Goal: Task Accomplishment & Management: Manage account settings

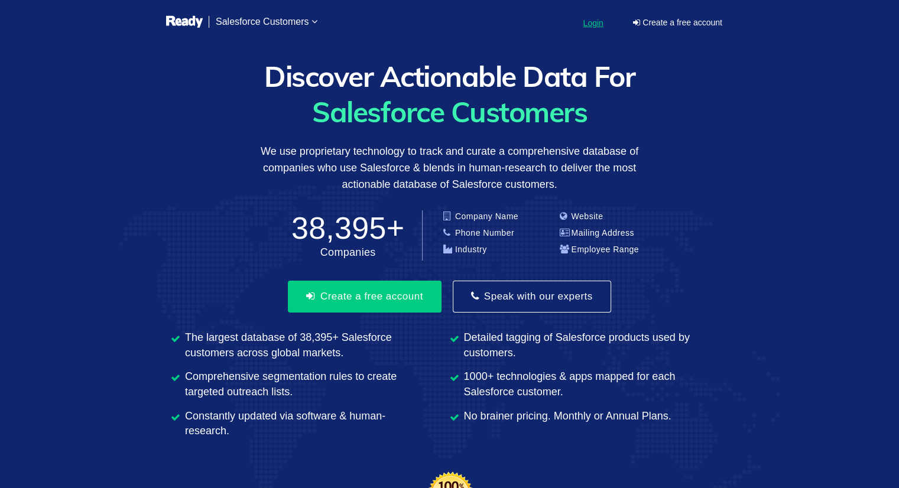
click at [594, 22] on span "Login" at bounding box center [593, 22] width 20 height 9
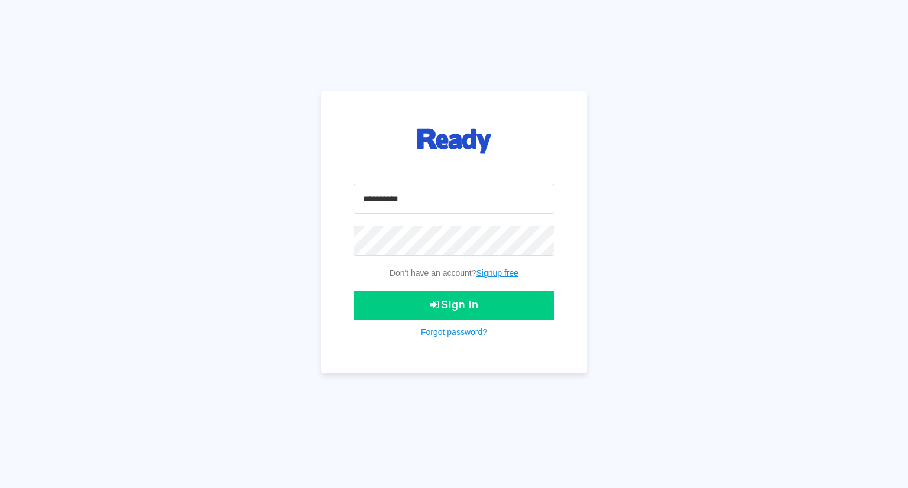
click at [397, 205] on input "email" at bounding box center [453, 199] width 201 height 30
click at [416, 196] on input "email" at bounding box center [453, 199] width 201 height 30
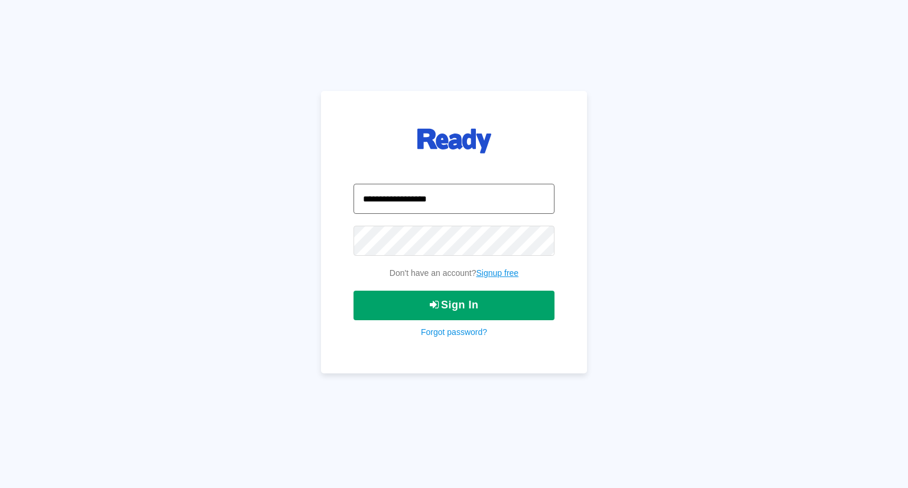
type input "**********"
click at [460, 303] on button "Sign In" at bounding box center [453, 306] width 201 height 30
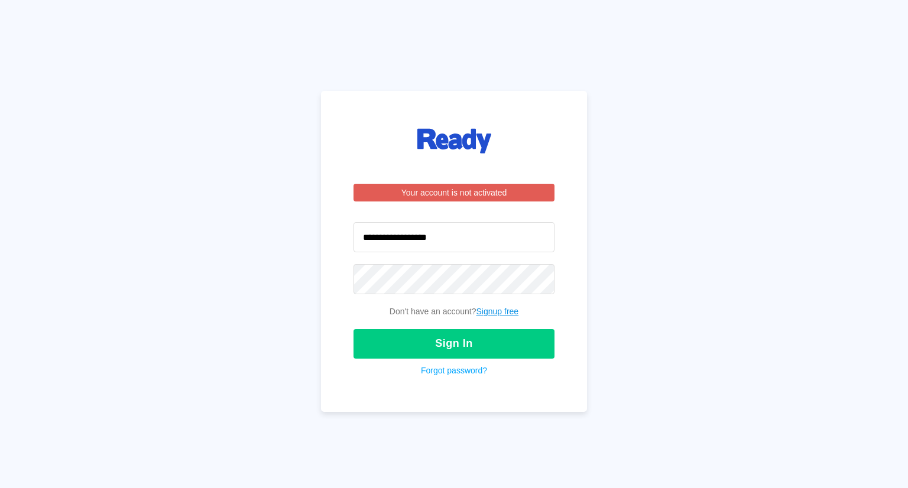
click at [460, 369] on link "Forgot password?" at bounding box center [454, 370] width 66 height 9
